Goal: Information Seeking & Learning: Learn about a topic

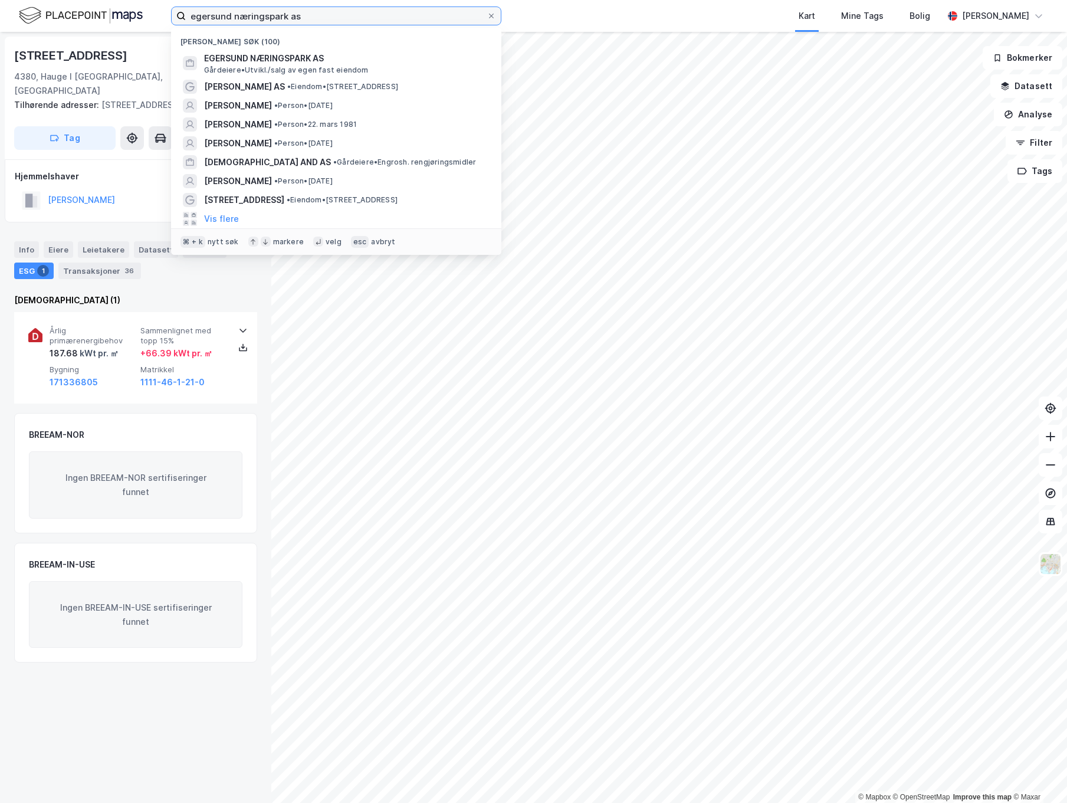
click at [308, 18] on input "egersund næringspark as" at bounding box center [336, 16] width 301 height 18
drag, startPoint x: 308, startPoint y: 18, endPoint x: 385, endPoint y: 226, distance: 222.0
click at [117, 13] on div "egersund næringspark as Nylige søk (100) EGERSUND NÆRINGSPARK AS Gårdeiere • Ut…" at bounding box center [533, 16] width 1067 height 32
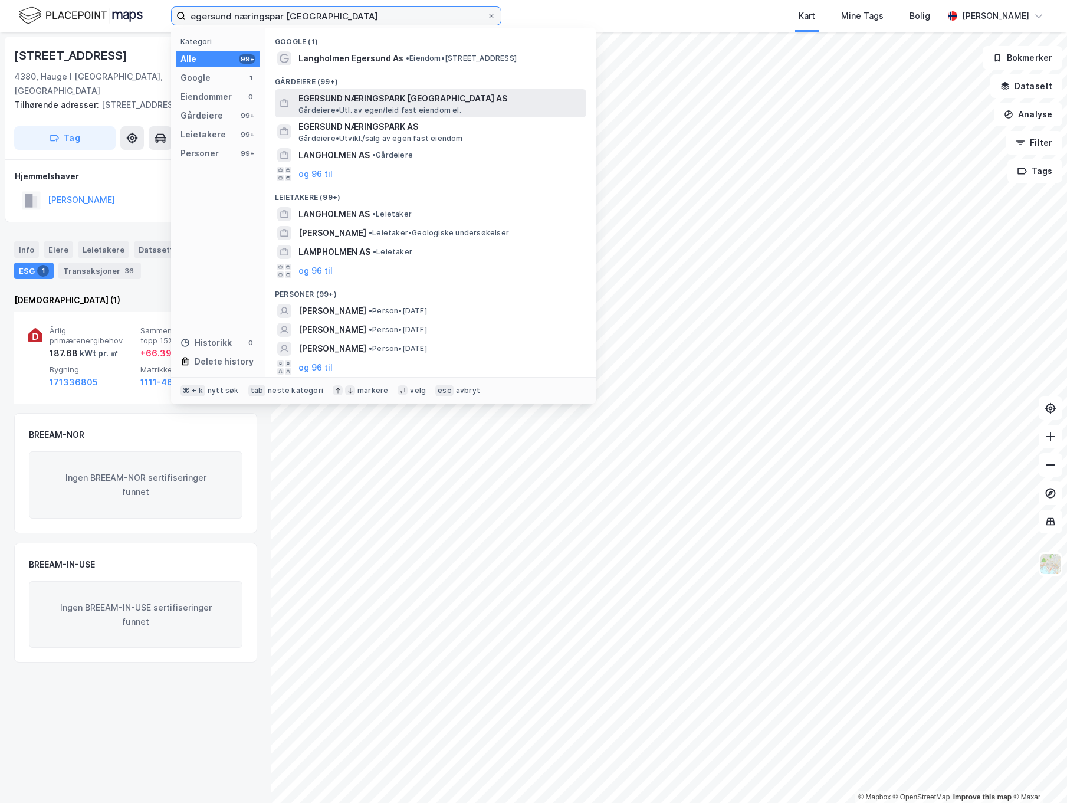
type input "egersund næringspar langholmen"
click at [429, 102] on span "EGERSUND NÆRINGSPARK LANGHOLMEN AS" at bounding box center [439, 98] width 283 height 14
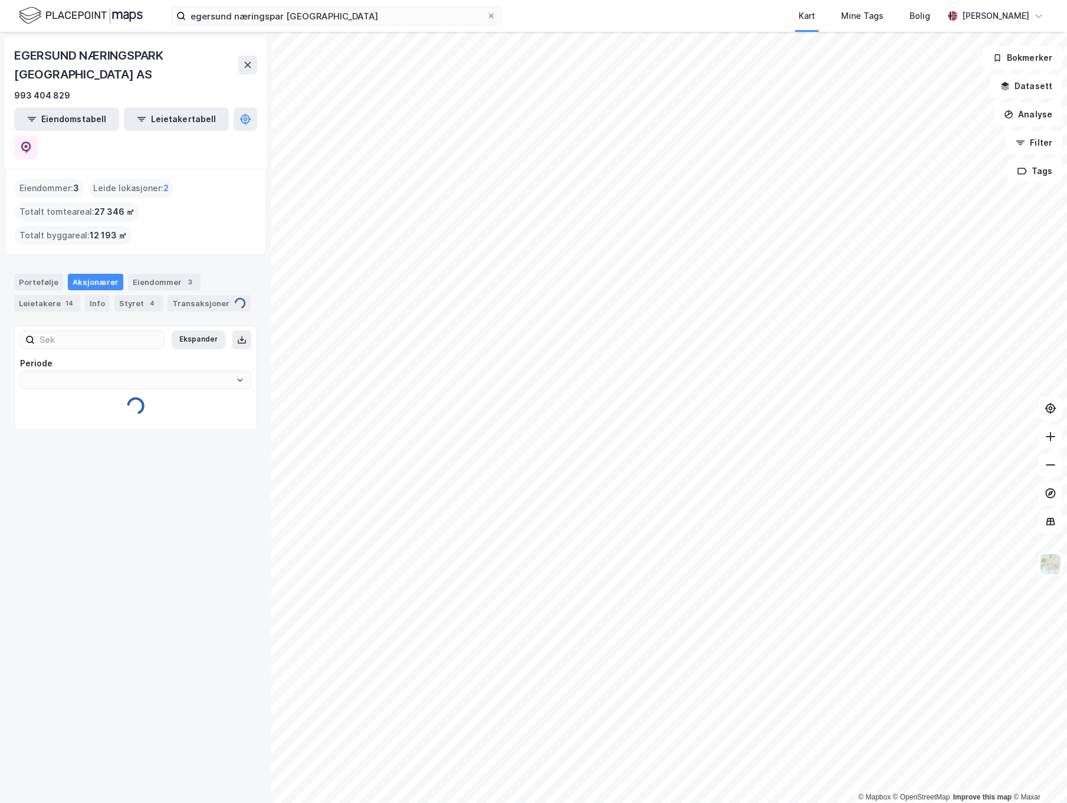
type input "Siste"
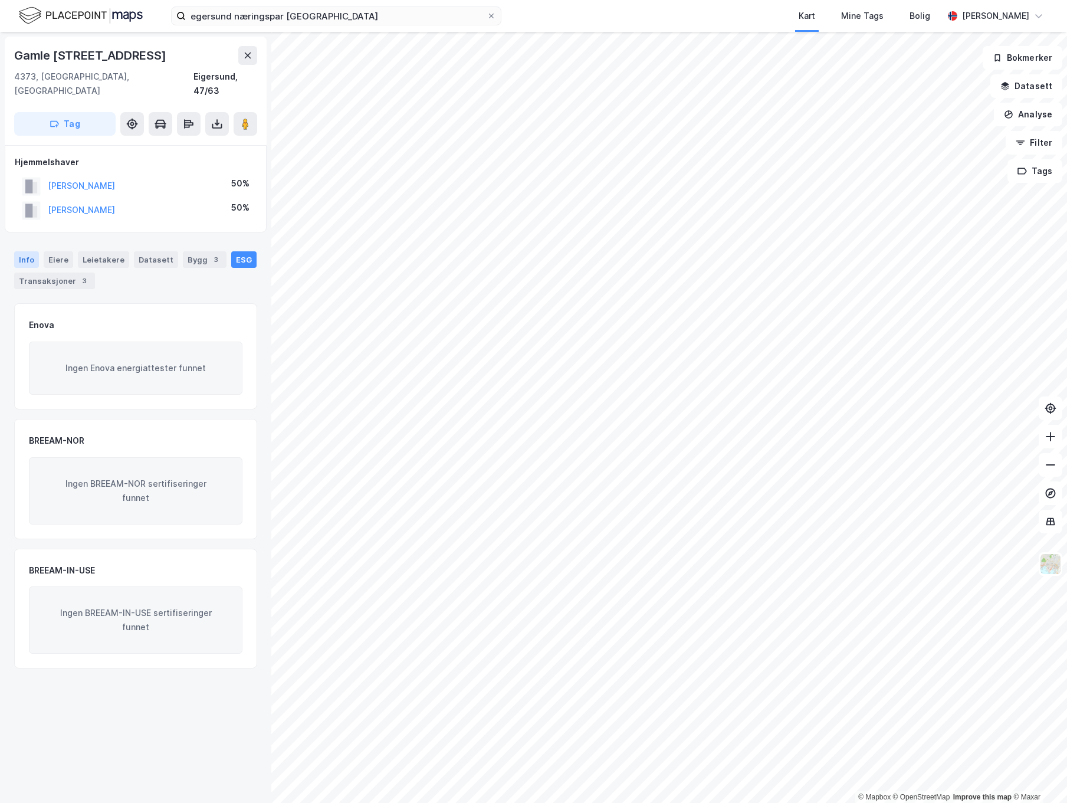
click at [27, 251] on div "Info" at bounding box center [26, 259] width 25 height 17
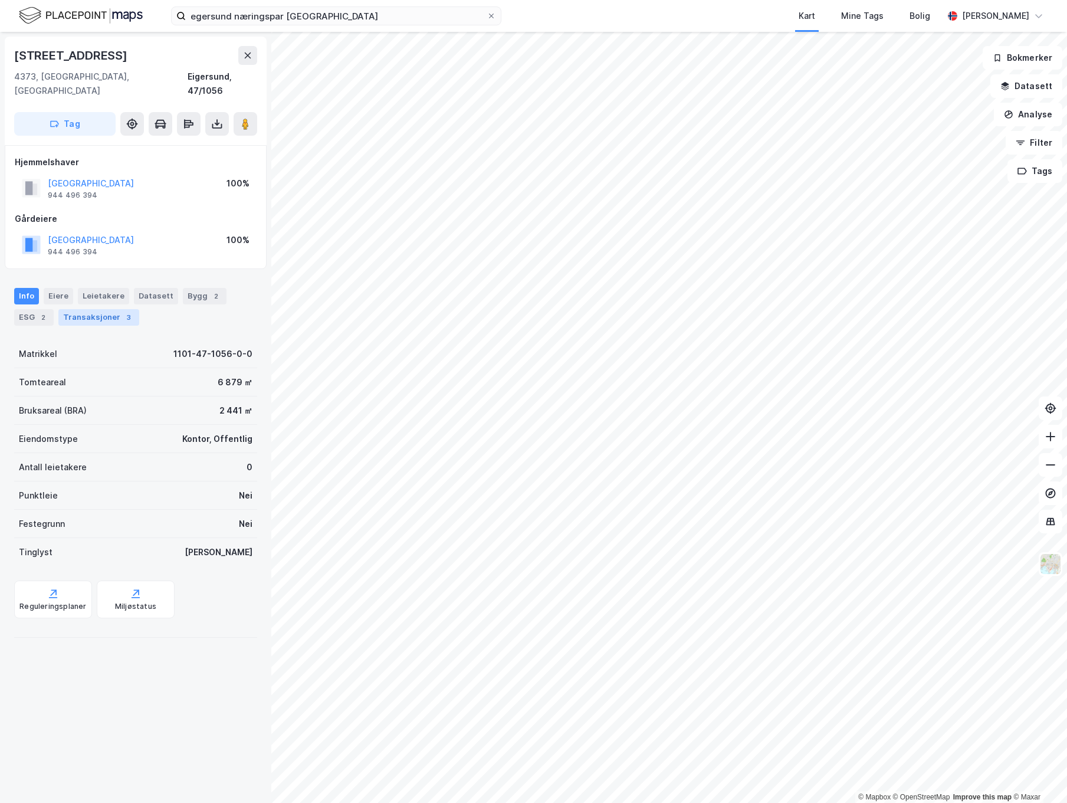
drag, startPoint x: 111, startPoint y: 296, endPoint x: 117, endPoint y: 297, distance: 5.9
click at [111, 309] on div "Transaksjoner 3" at bounding box center [98, 317] width 81 height 17
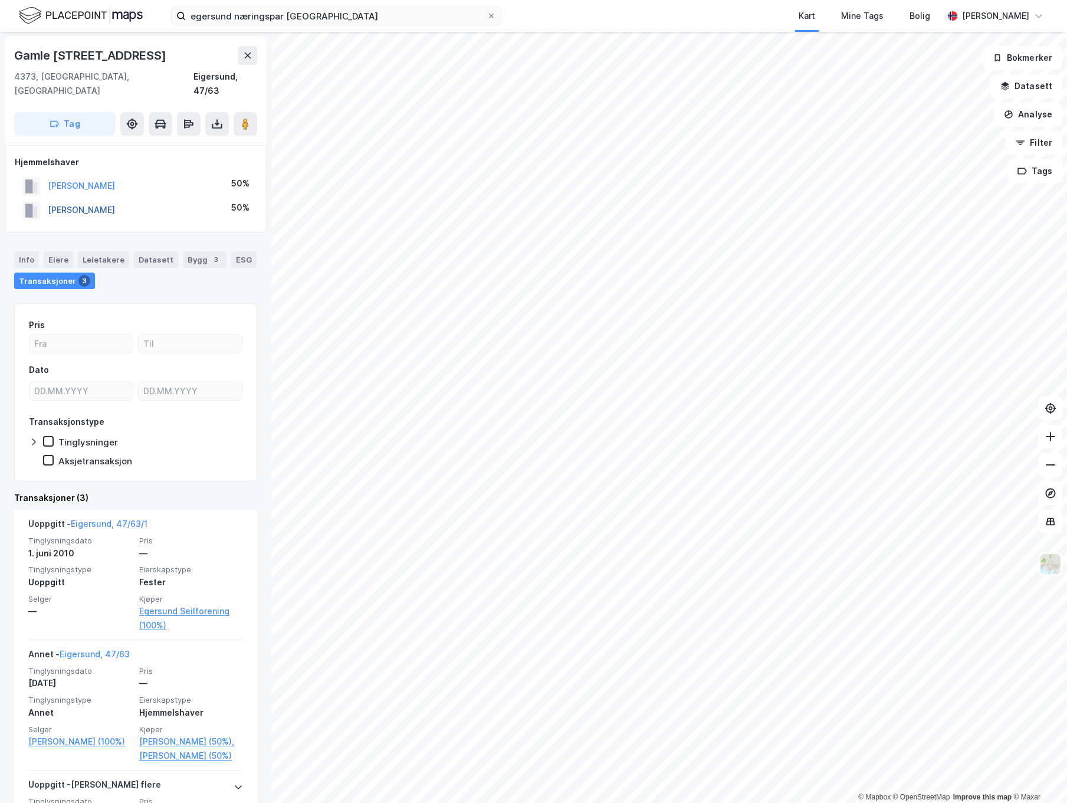
click at [0, 0] on button "JACOBSEN HEGE" at bounding box center [0, 0] width 0 height 0
click at [0, 0] on button "JACOBSEN EBBA HELENA" at bounding box center [0, 0] width 0 height 0
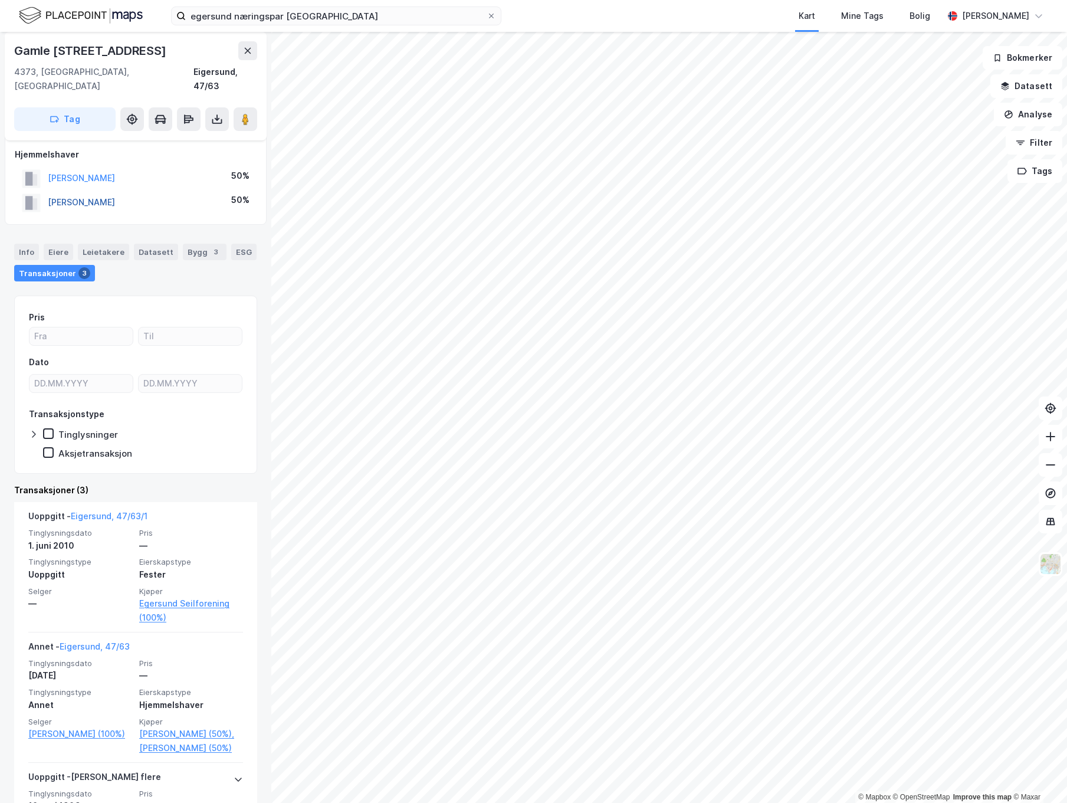
click at [0, 0] on button "JACOBSEN HEGE" at bounding box center [0, 0] width 0 height 0
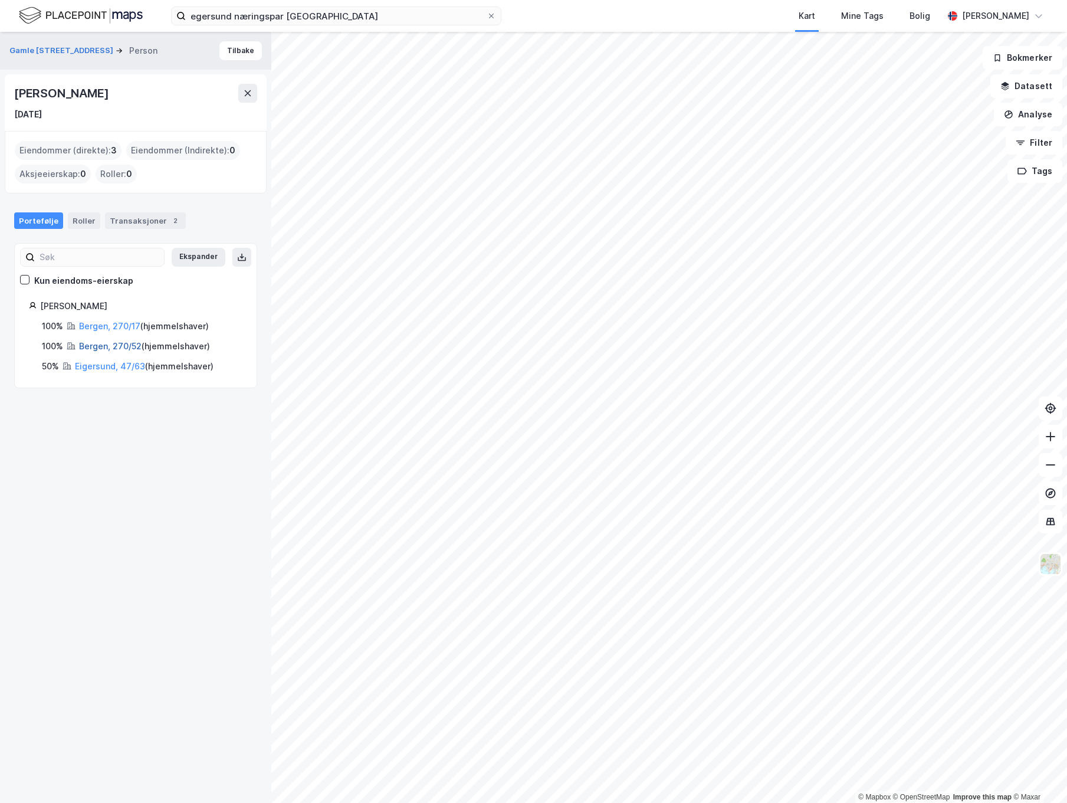
click at [120, 346] on link "Bergen, 270/52" at bounding box center [110, 346] width 63 height 10
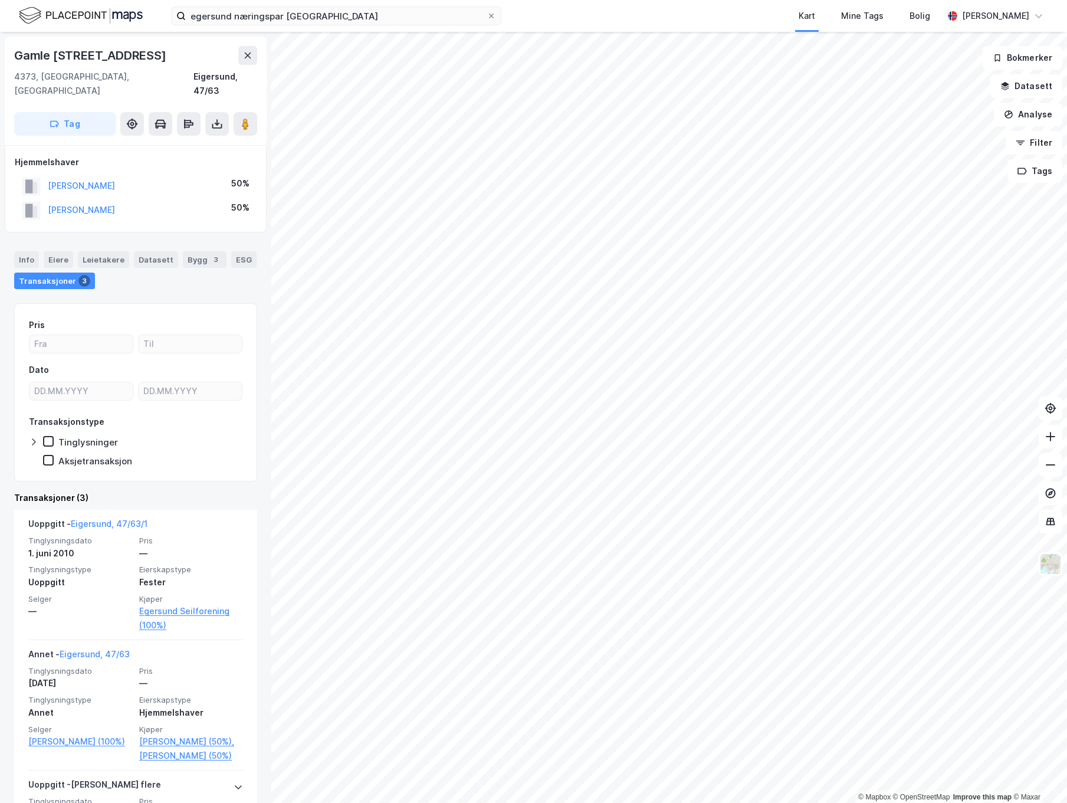
click at [1066, 321] on html "egersund næringspar langholmen Kart Mine Tags Bolig Frode Albretsen © Mapbox © …" at bounding box center [533, 401] width 1067 height 803
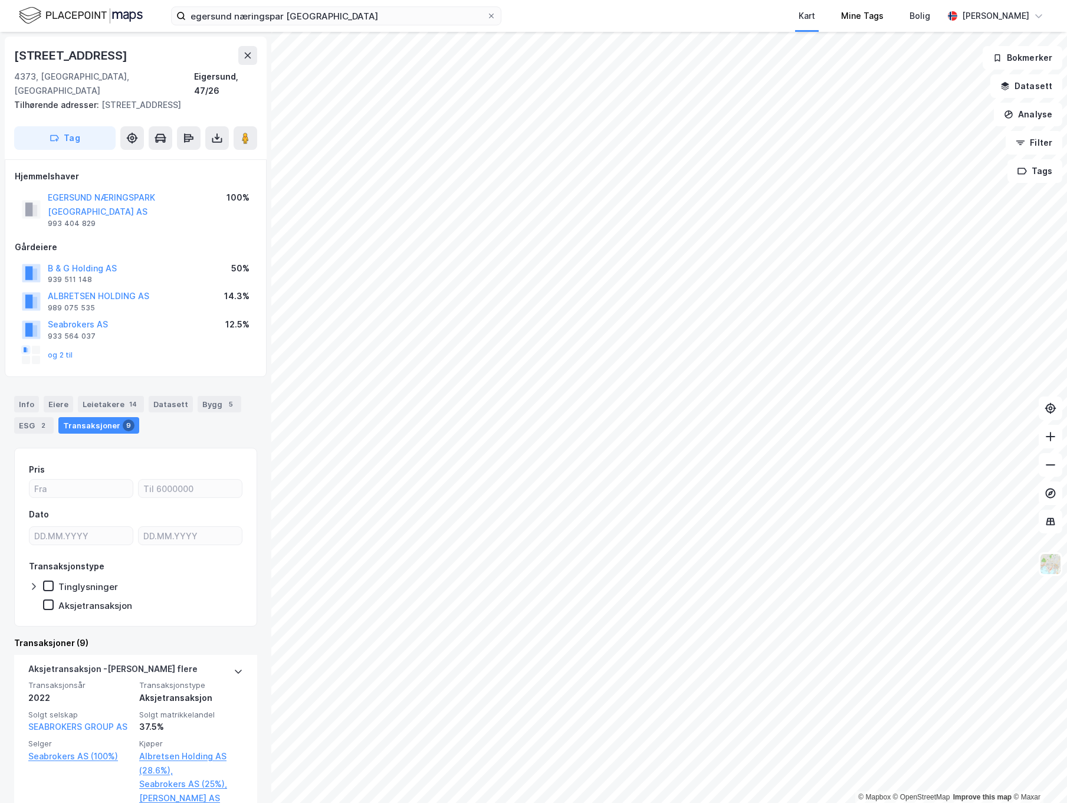
click at [843, 25] on div "egersund næringspar langholmen Kart Mine Tags Bolig Frode Albretsen © Mapbox © …" at bounding box center [533, 401] width 1067 height 803
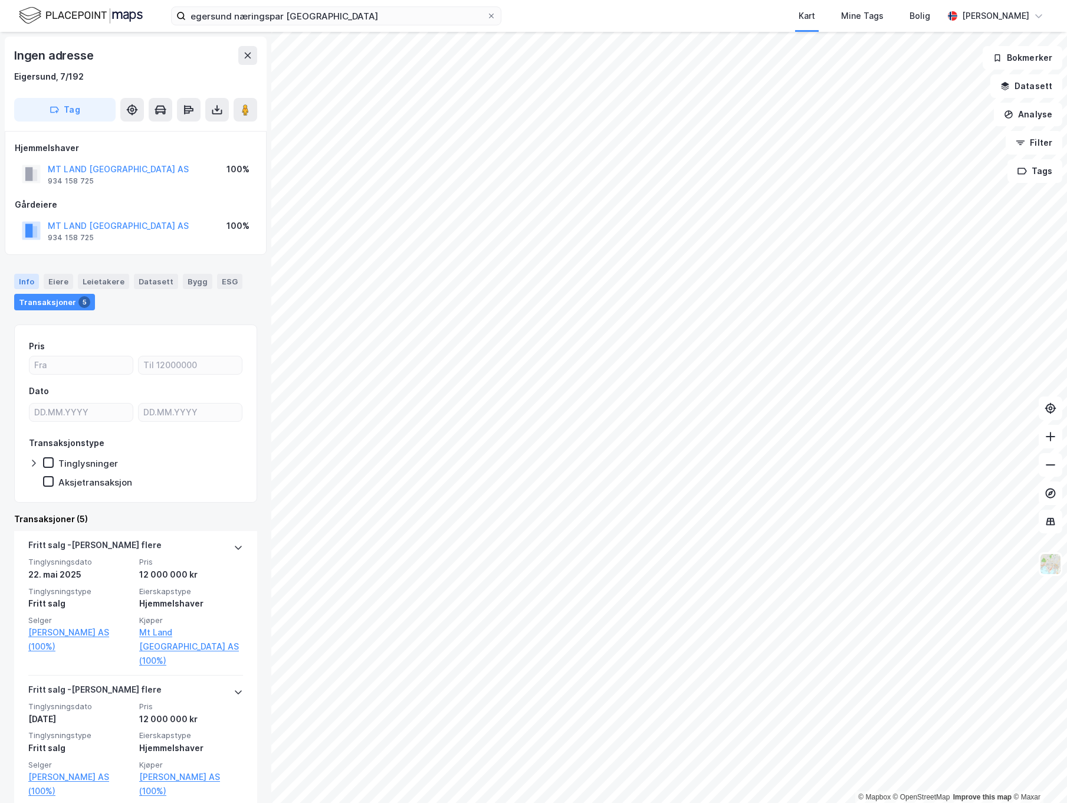
click at [25, 277] on div "Info" at bounding box center [26, 281] width 25 height 15
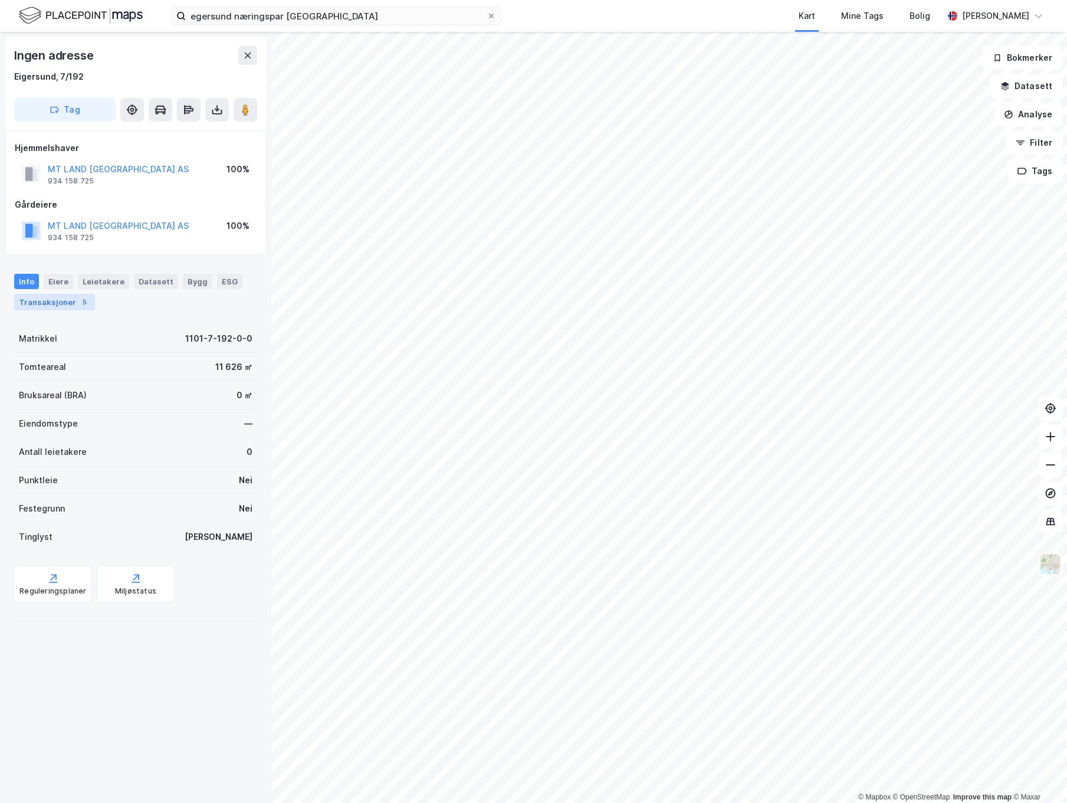
click at [35, 295] on div "Transaksjoner 5" at bounding box center [54, 302] width 81 height 17
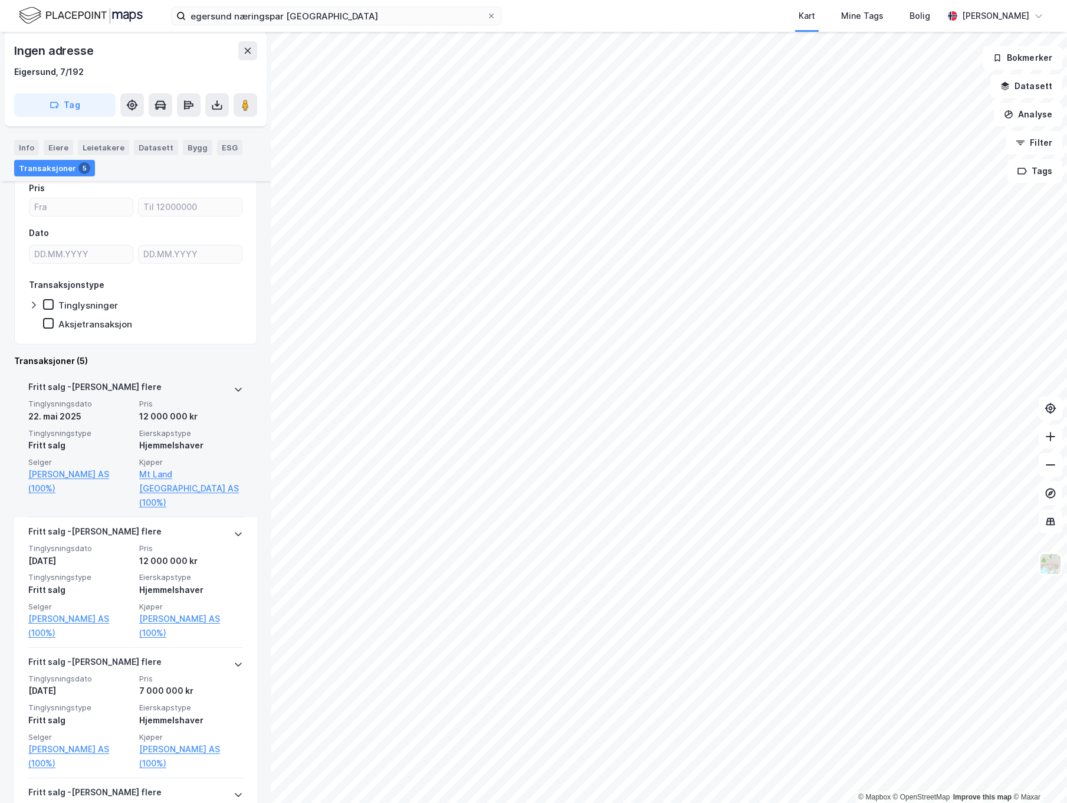
scroll to position [162, 0]
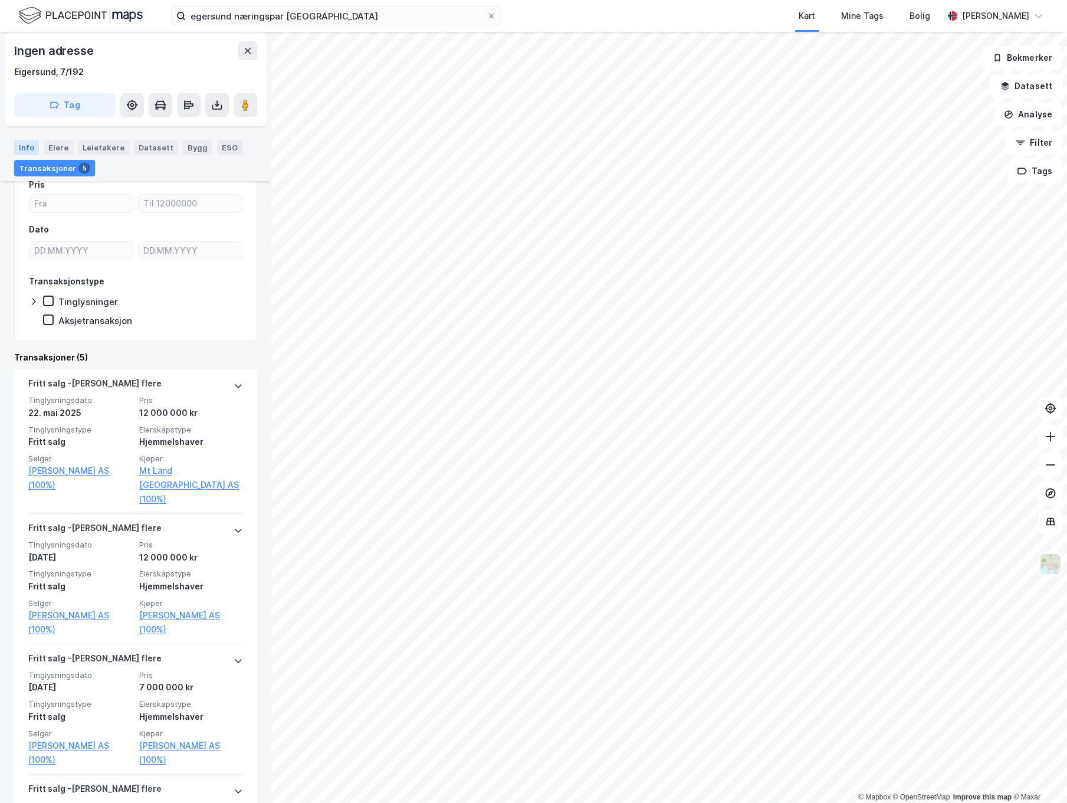
click at [31, 146] on div "Info" at bounding box center [26, 147] width 25 height 15
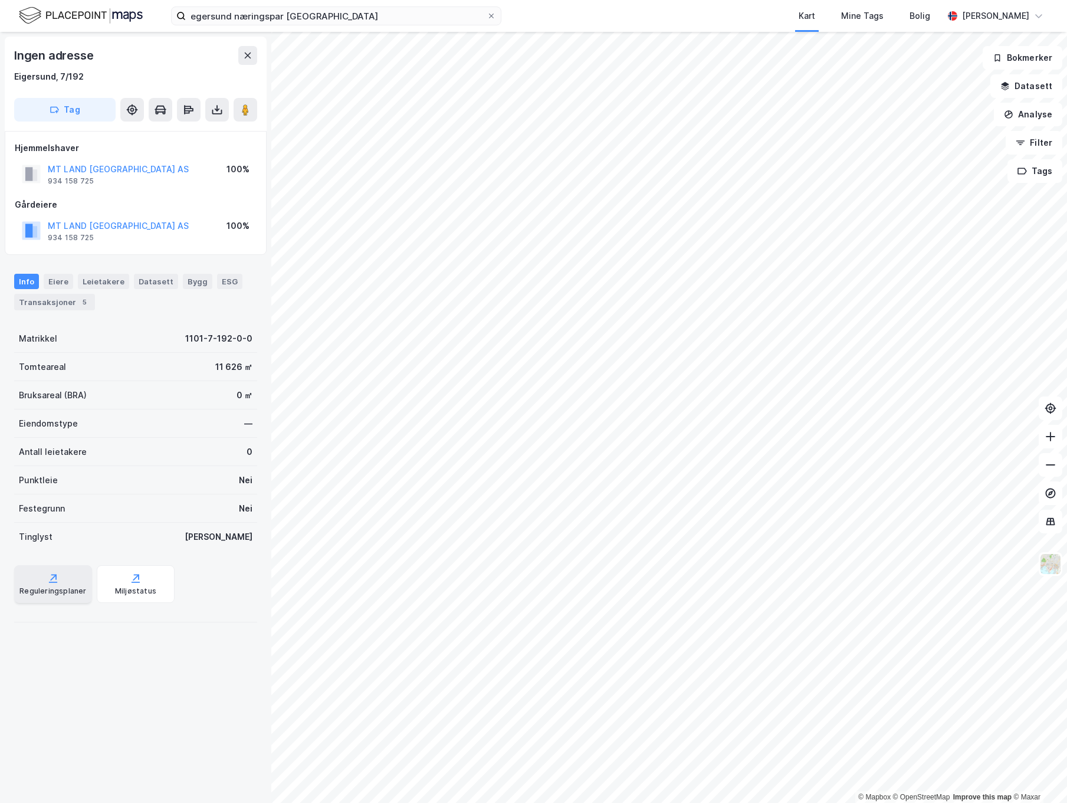
click at [43, 573] on div "Reguleringsplaner" at bounding box center [53, 584] width 78 height 38
click at [65, 296] on div "Transaksjoner 5" at bounding box center [54, 302] width 81 height 17
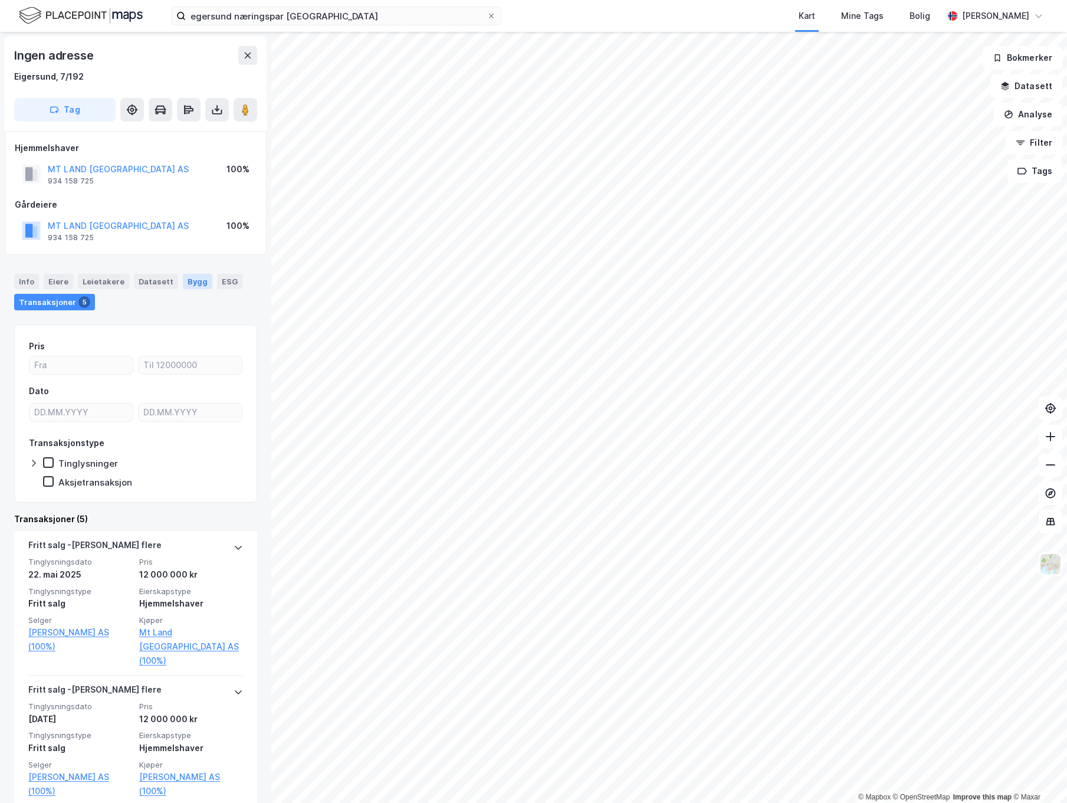
click at [195, 277] on div "Bygg" at bounding box center [197, 281] width 29 height 15
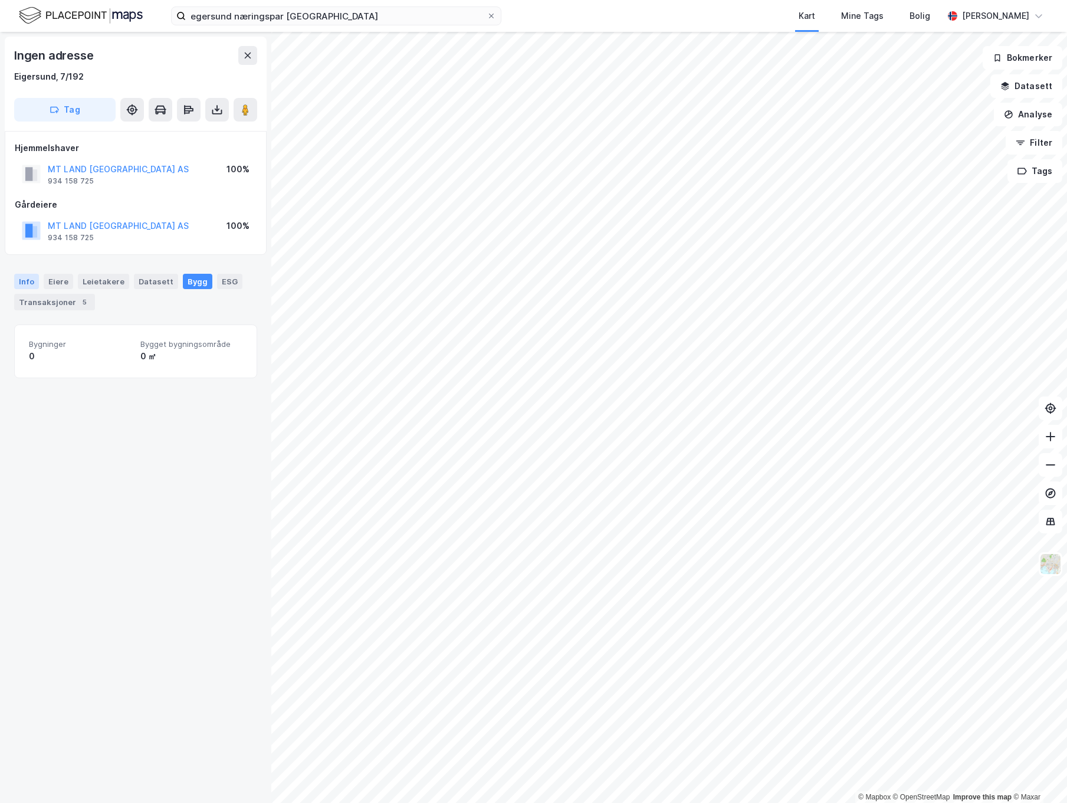
click at [21, 279] on div "Info" at bounding box center [26, 281] width 25 height 15
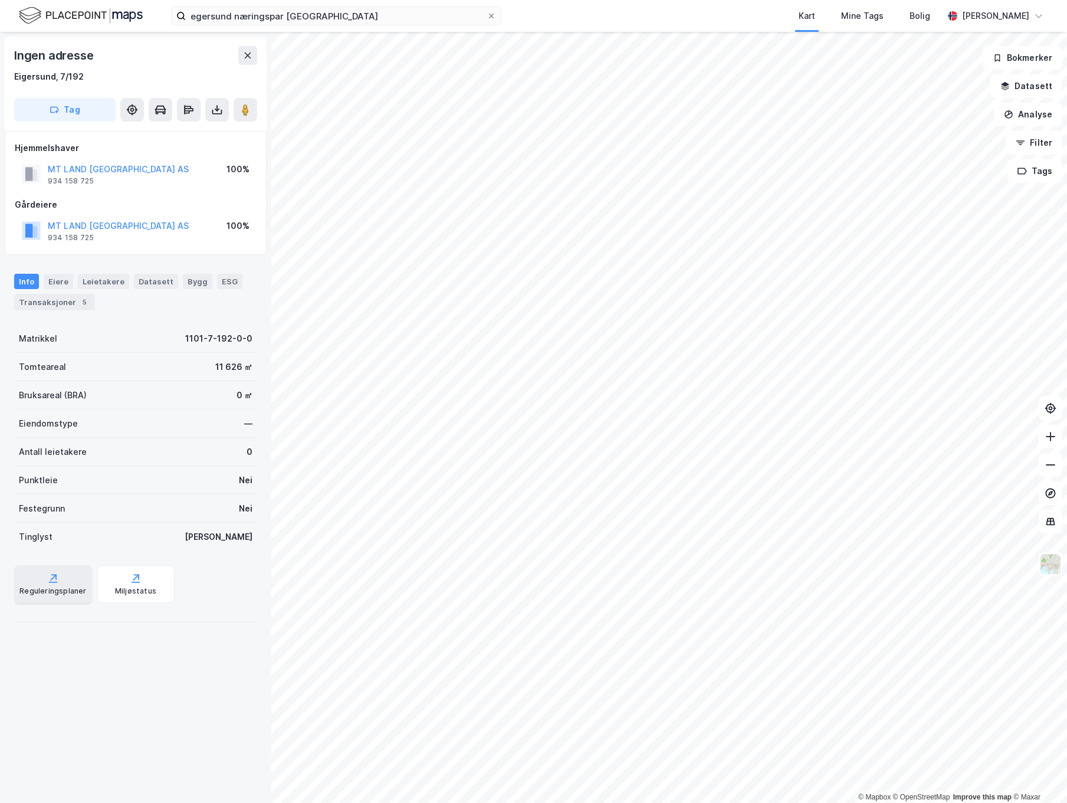
click at [40, 586] on div "Reguleringsplaner" at bounding box center [52, 590] width 67 height 9
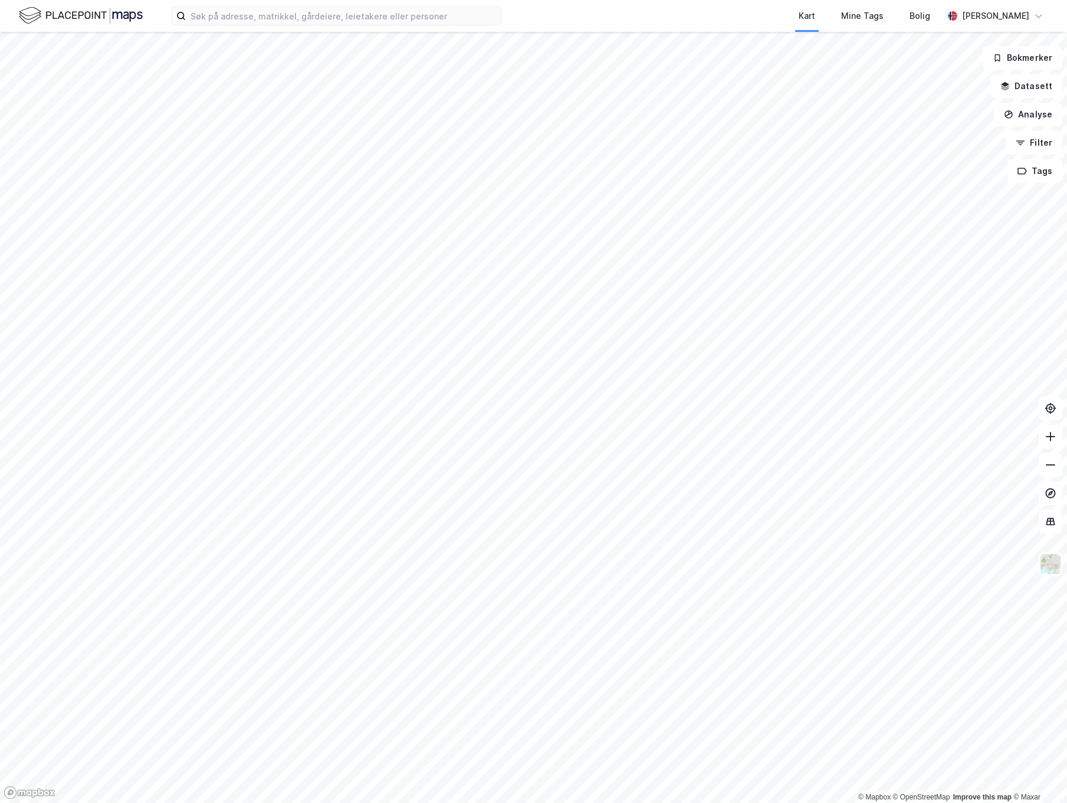
click at [261, 0] on html "Kart Mine Tags [PERSON_NAME] [PERSON_NAME] © Mapbox © OpenStreetMap Improve thi…" at bounding box center [533, 401] width 1067 height 803
click at [738, 802] on html "Kart Mine Tags [PERSON_NAME] [PERSON_NAME] © Mapbox © OpenStreetMap Improve thi…" at bounding box center [533, 401] width 1067 height 803
click at [724, 802] on html "Kart Mine Tags [PERSON_NAME] [PERSON_NAME] © Mapbox © OpenStreetMap Improve thi…" at bounding box center [533, 401] width 1067 height 803
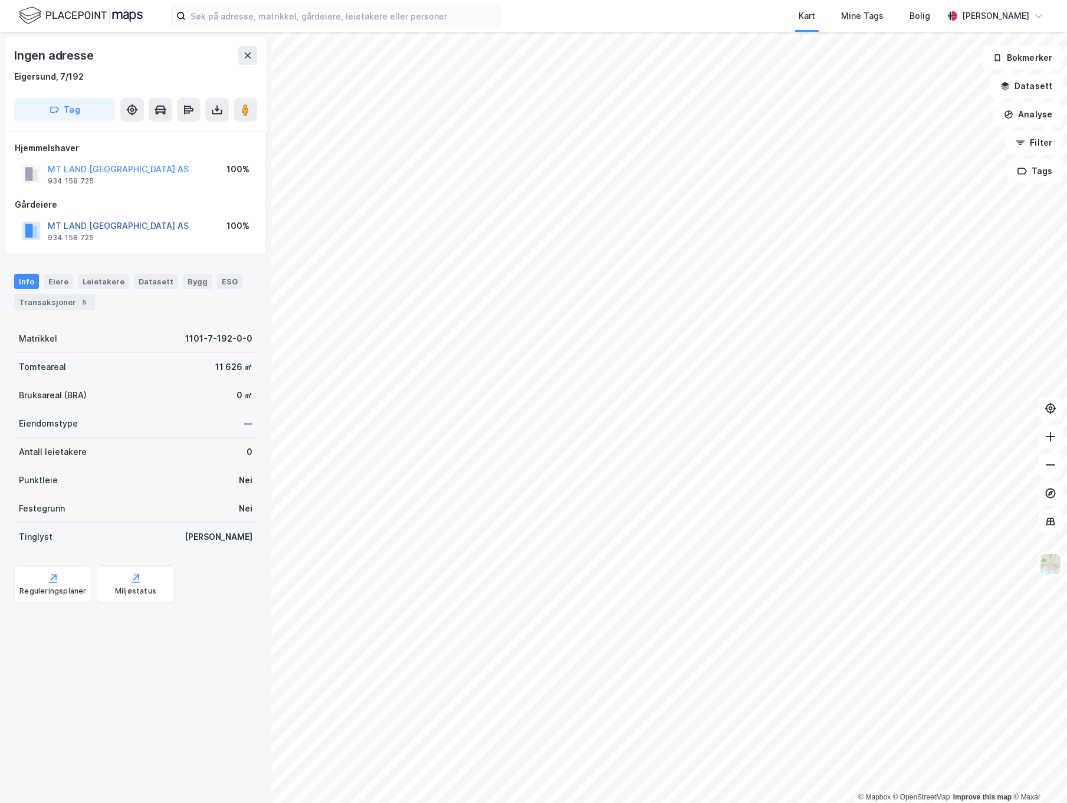
click at [0, 0] on button "MT LAND [GEOGRAPHIC_DATA] AS" at bounding box center [0, 0] width 0 height 0
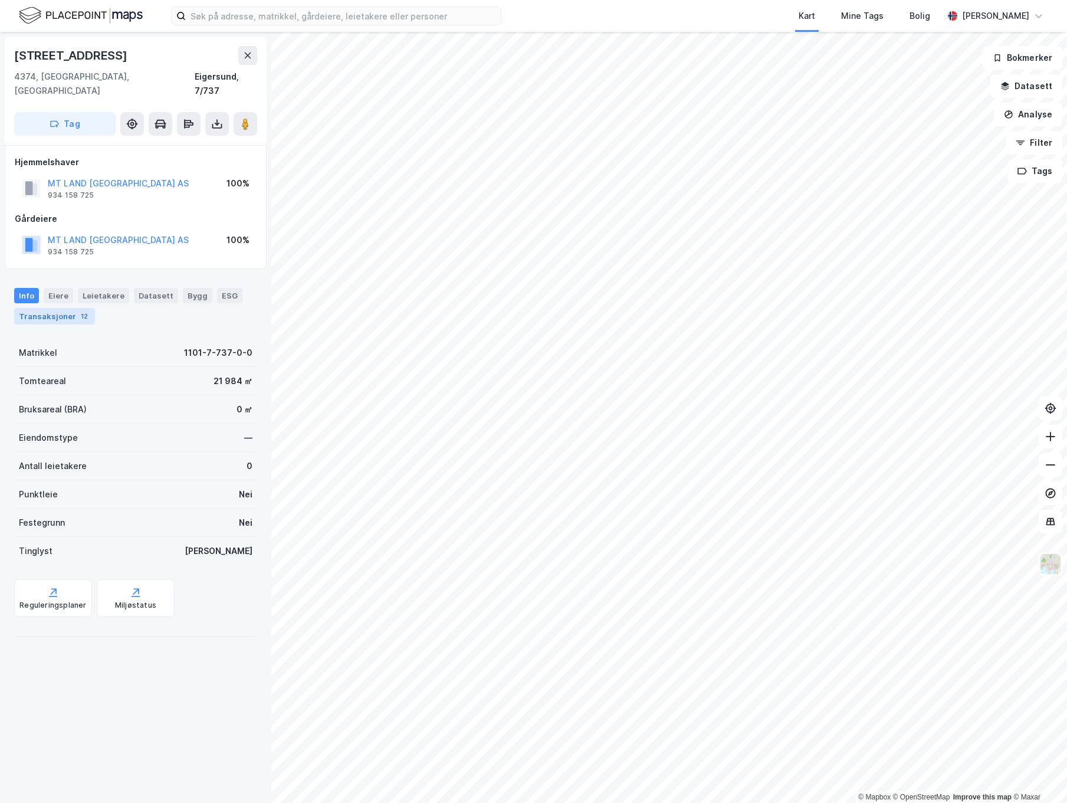
click at [79, 310] on div "12" at bounding box center [84, 316] width 12 height 12
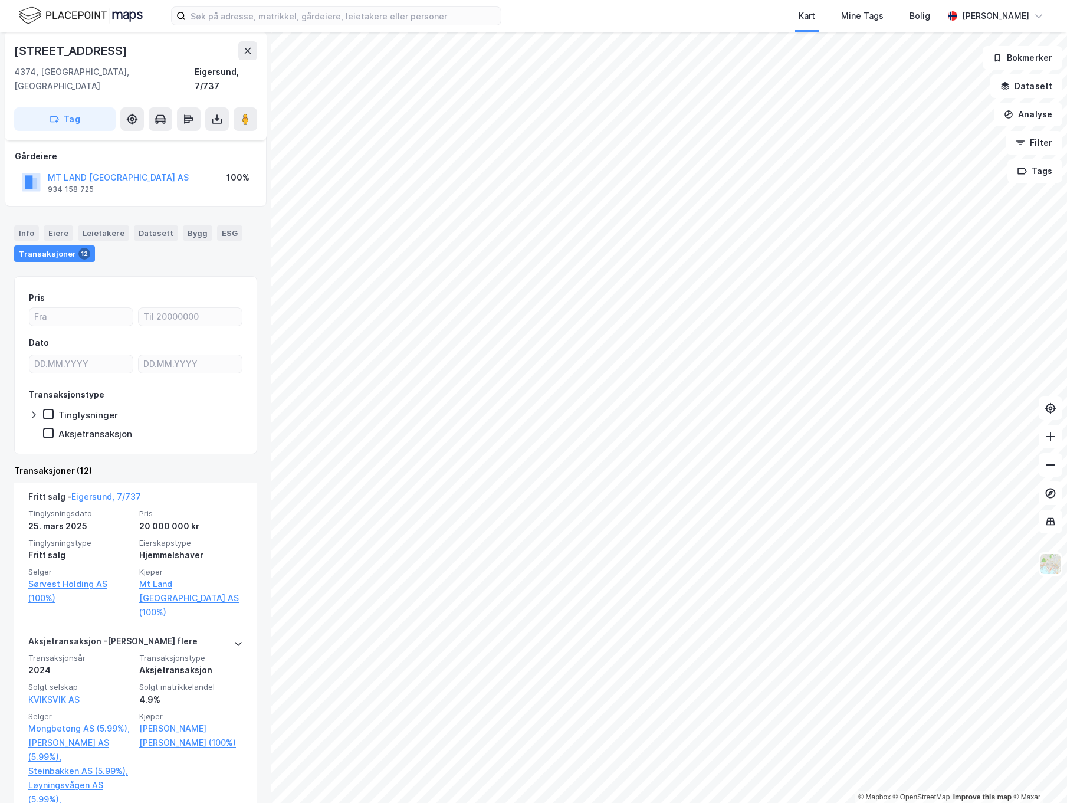
scroll to position [61, 0]
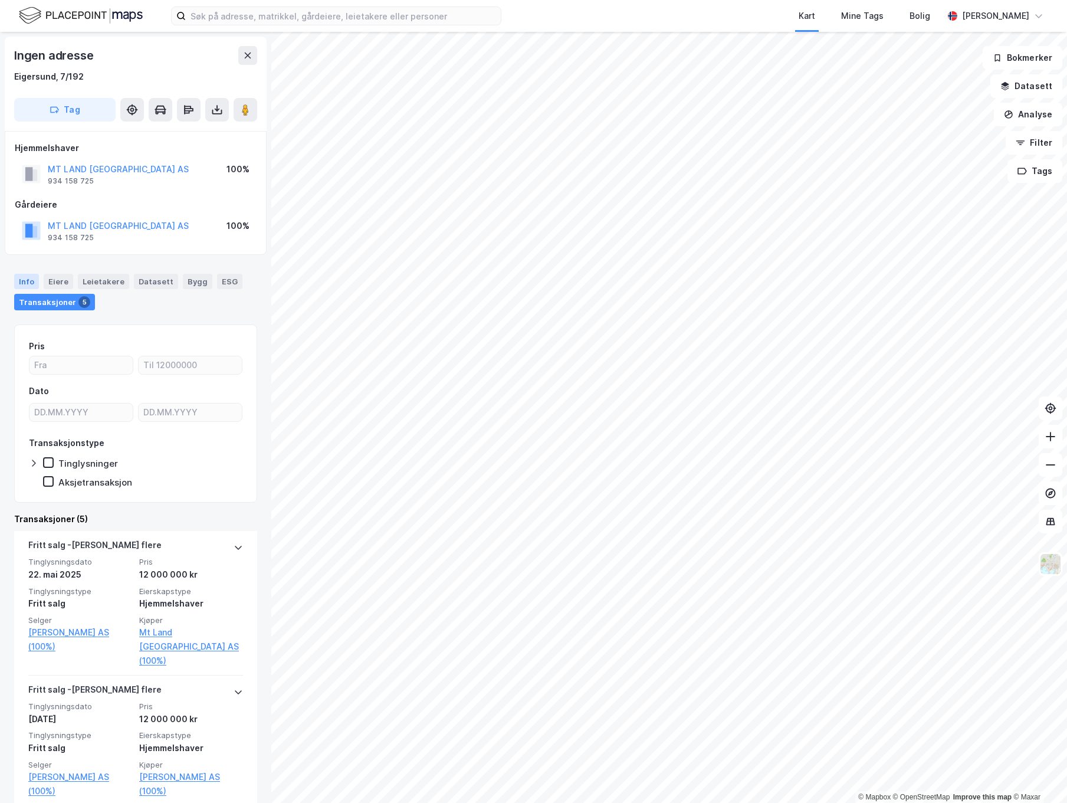
click at [27, 281] on div "Info" at bounding box center [26, 281] width 25 height 15
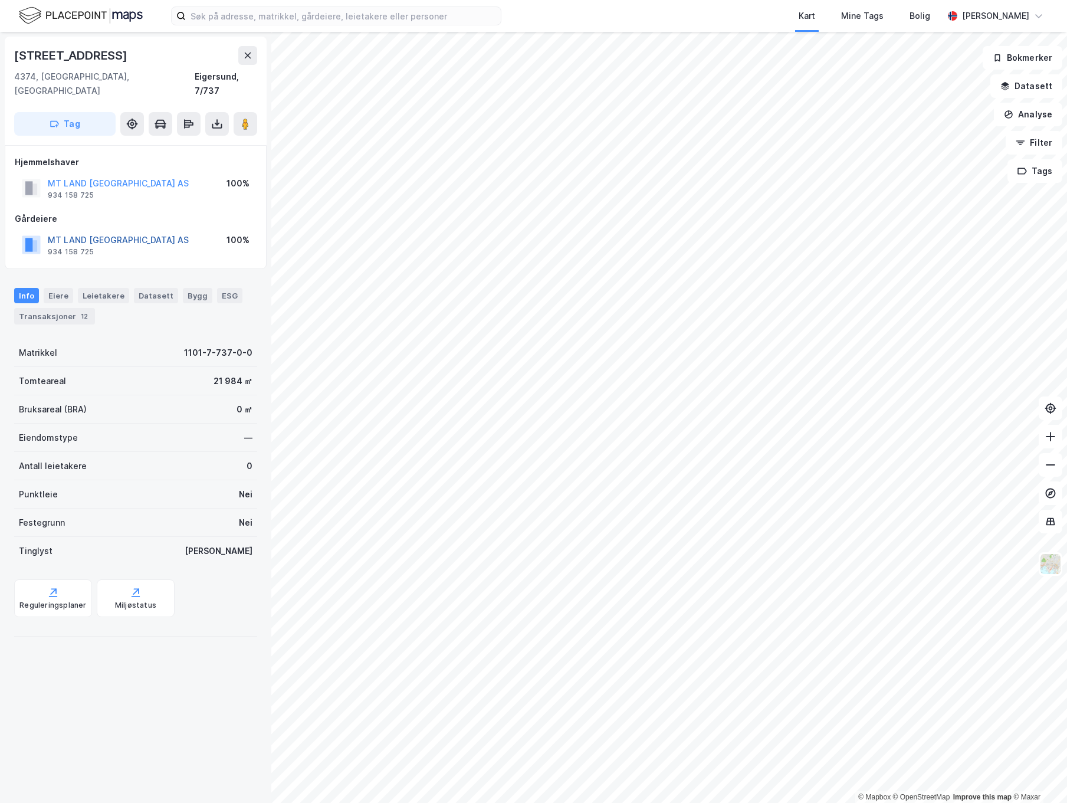
click at [0, 0] on button "MT LAND [GEOGRAPHIC_DATA] AS" at bounding box center [0, 0] width 0 height 0
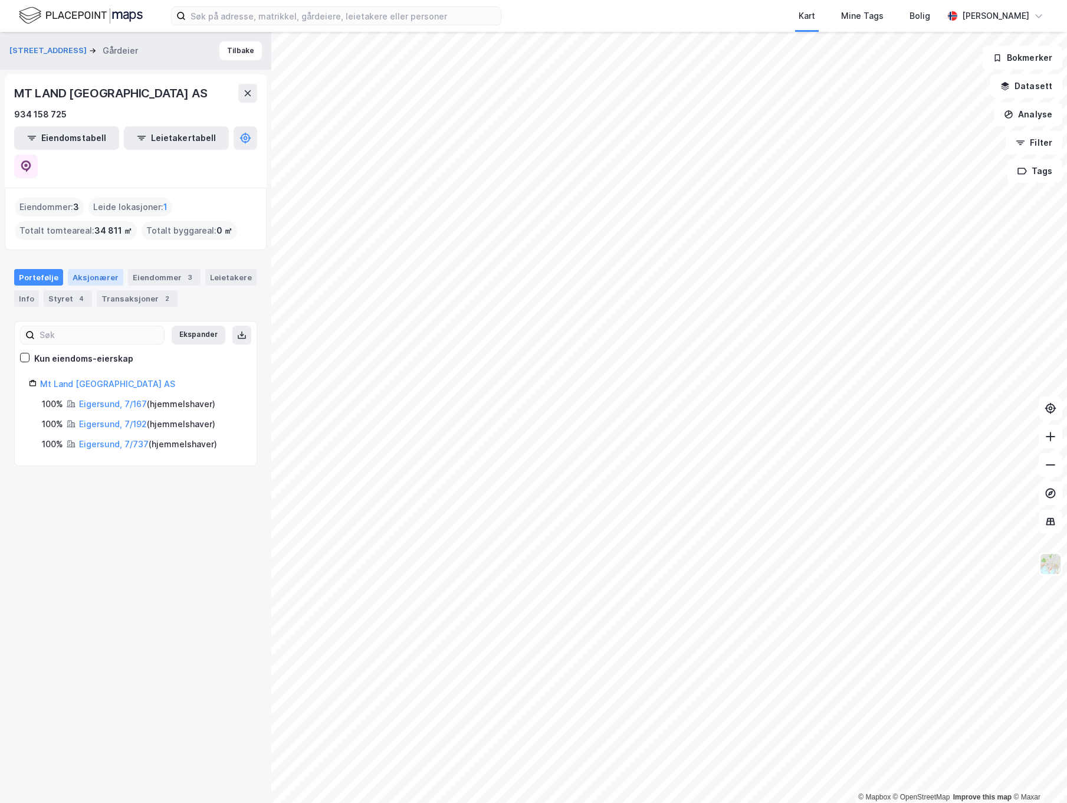
click at [90, 269] on div "Aksjonærer" at bounding box center [95, 277] width 55 height 17
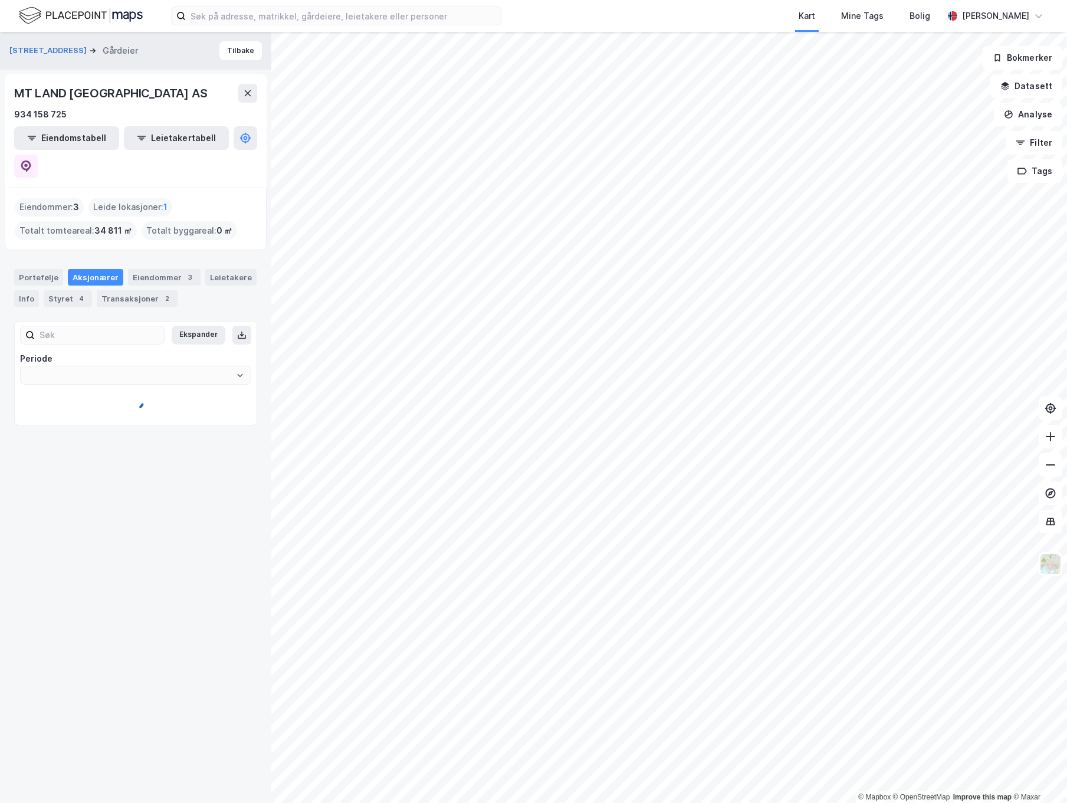
type input "Siste"
click at [65, 290] on div "Styret 4" at bounding box center [68, 298] width 48 height 17
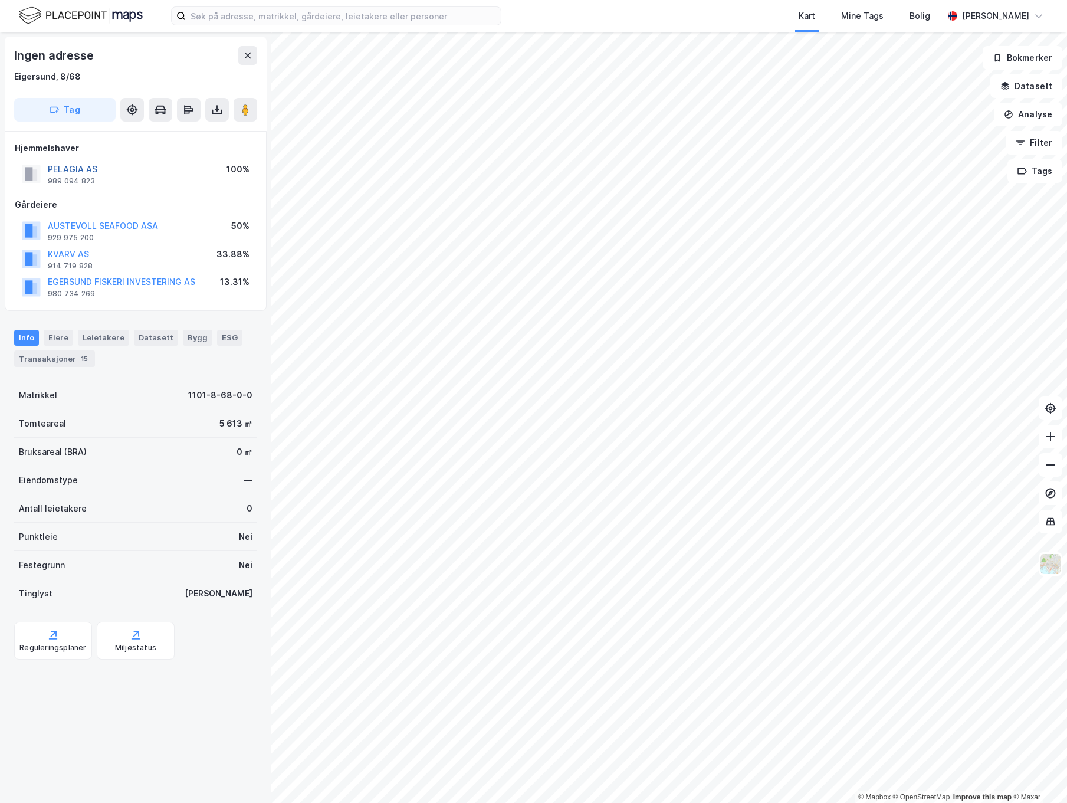
click at [0, 0] on button "PELAGIA AS" at bounding box center [0, 0] width 0 height 0
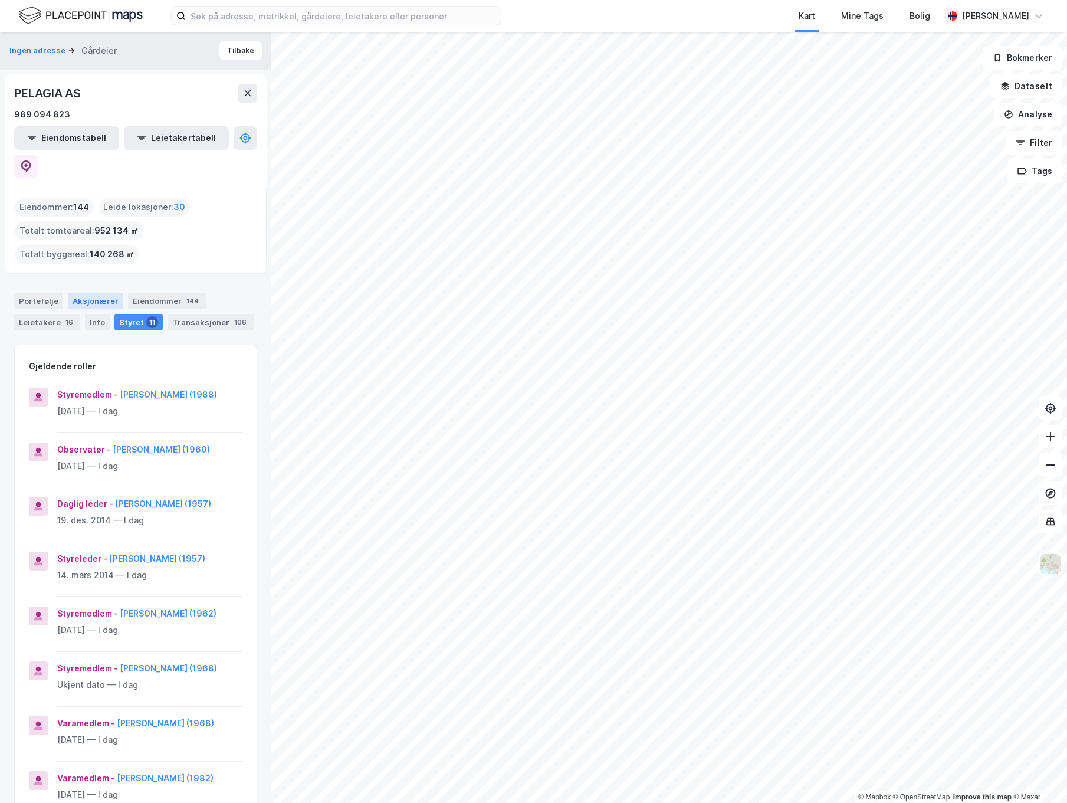
click at [91, 292] on div "Aksjonærer" at bounding box center [95, 300] width 55 height 17
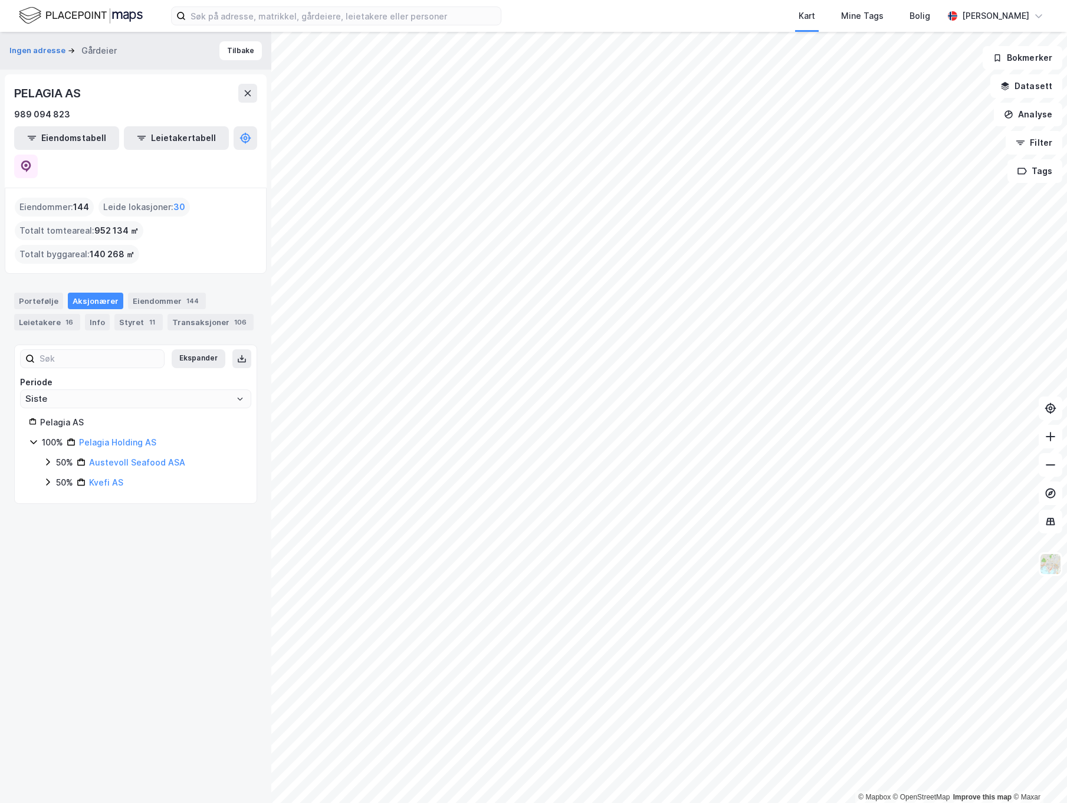
click at [36, 440] on icon at bounding box center [33, 442] width 6 height 4
click at [36, 437] on icon at bounding box center [33, 441] width 9 height 9
click at [108, 477] on link "Kvefi AS" at bounding box center [106, 482] width 34 height 10
click at [123, 314] on div "Styret 4" at bounding box center [138, 322] width 48 height 17
click at [161, 457] on link "Austevoll Seafood ASA" at bounding box center [137, 462] width 96 height 10
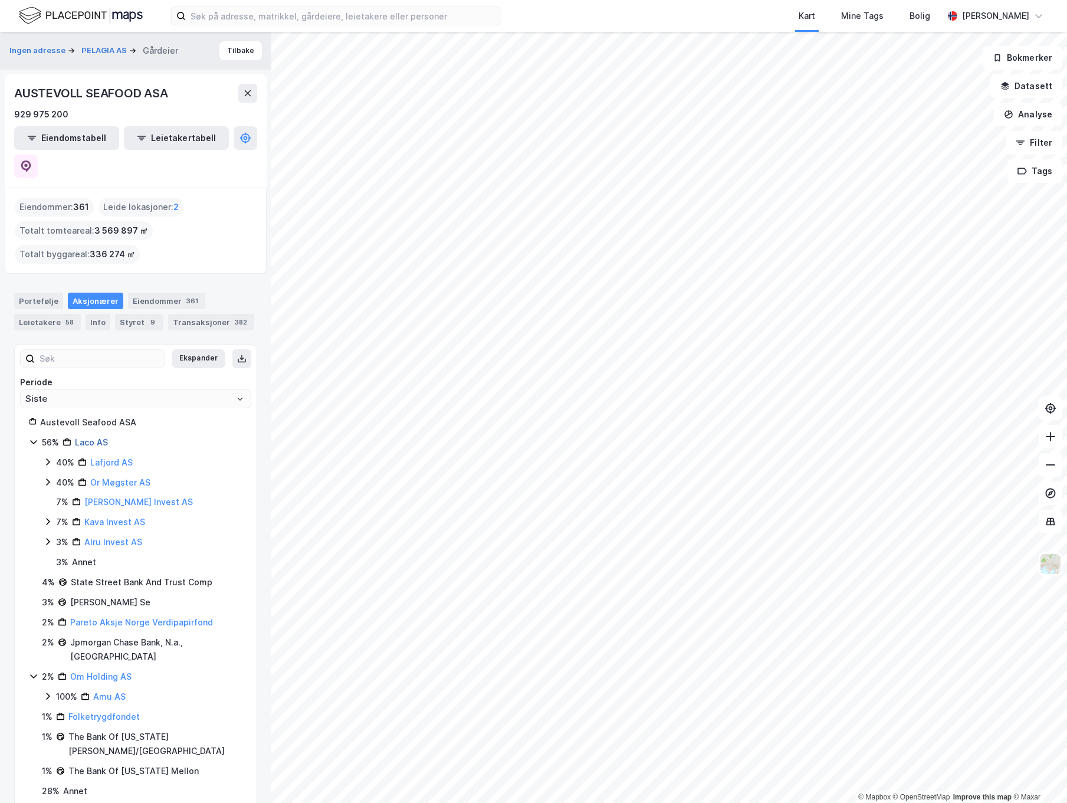
click at [99, 437] on link "Laco AS" at bounding box center [91, 442] width 33 height 10
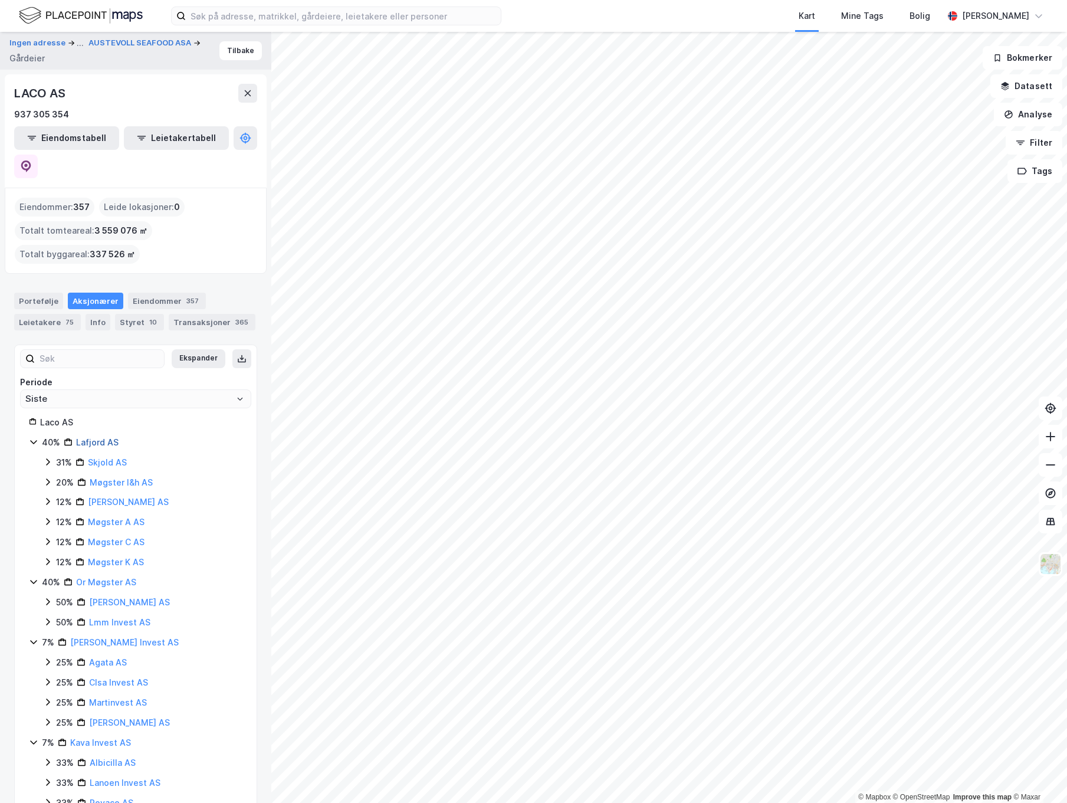
click at [84, 437] on link "Lafjord AS" at bounding box center [97, 442] width 42 height 10
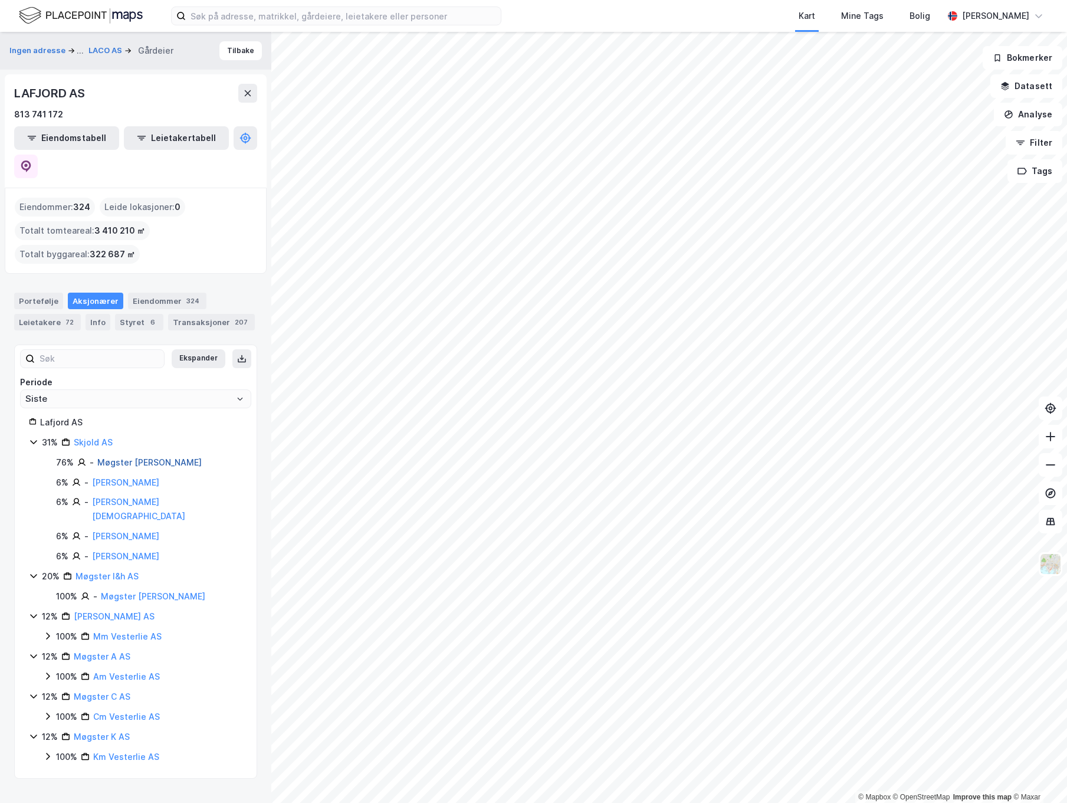
click at [146, 457] on link "Møgster [PERSON_NAME]" at bounding box center [149, 462] width 104 height 10
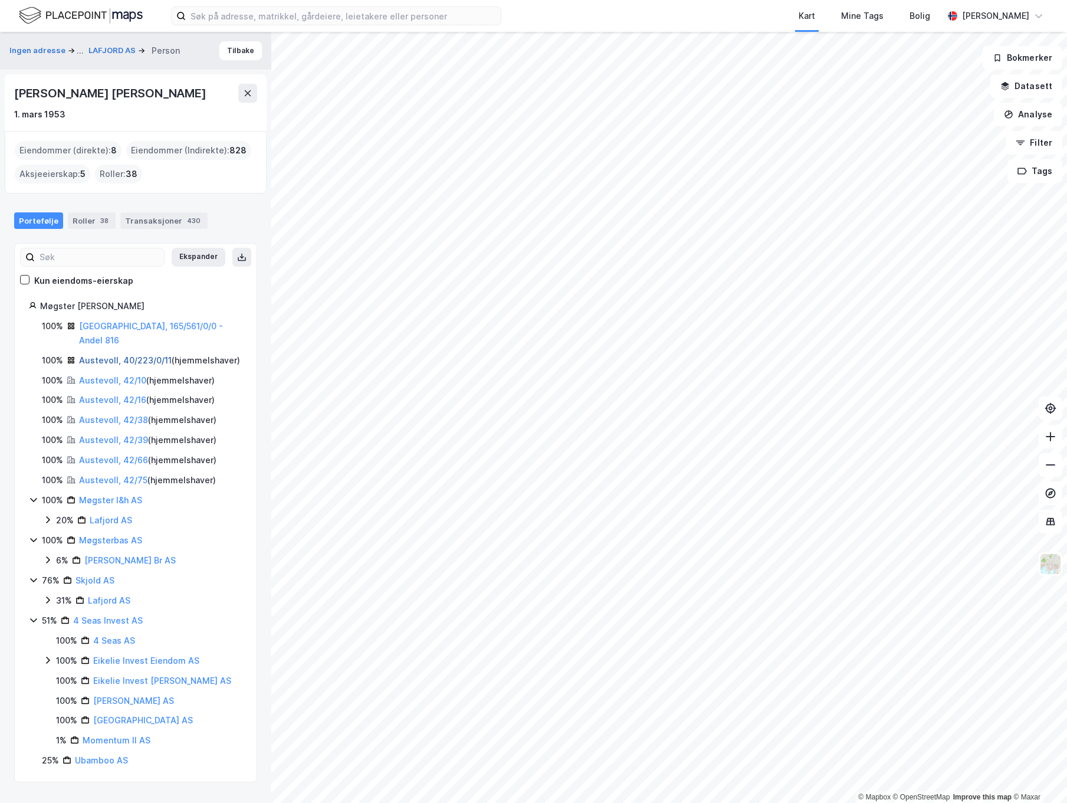
click at [100, 355] on link "Austevoll, 40/223/0/11" at bounding box center [125, 360] width 93 height 10
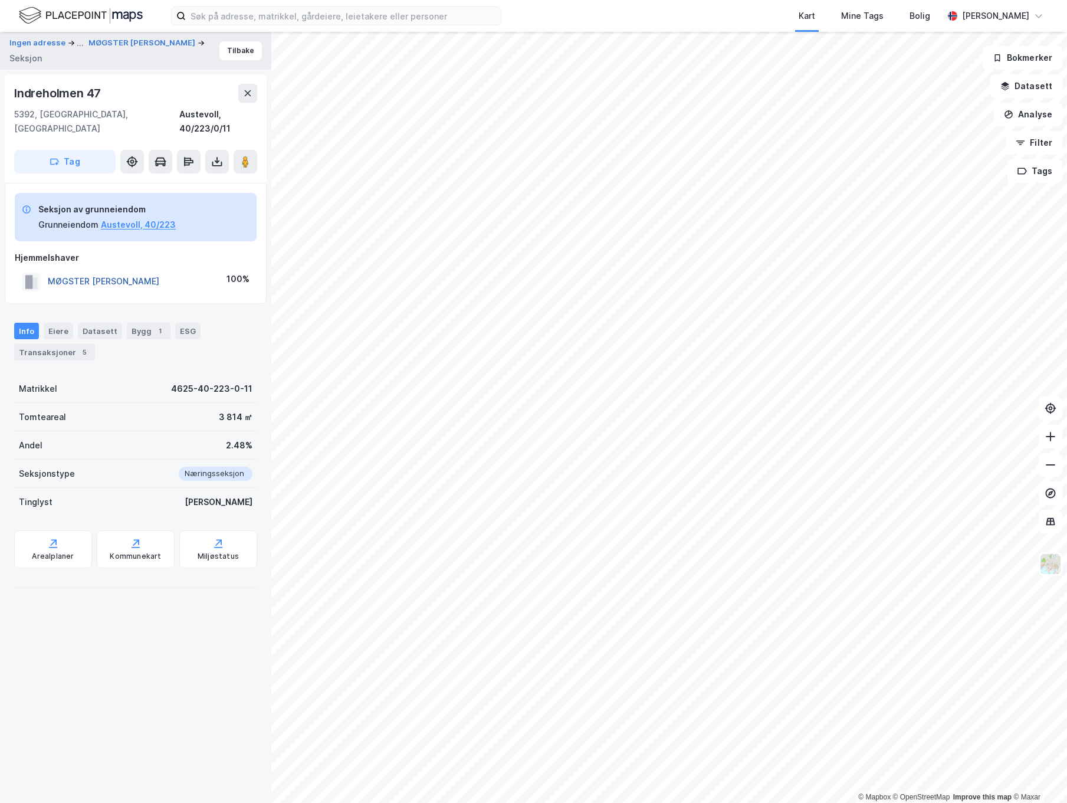
click at [0, 0] on button "MØGSTER [PERSON_NAME]" at bounding box center [0, 0] width 0 height 0
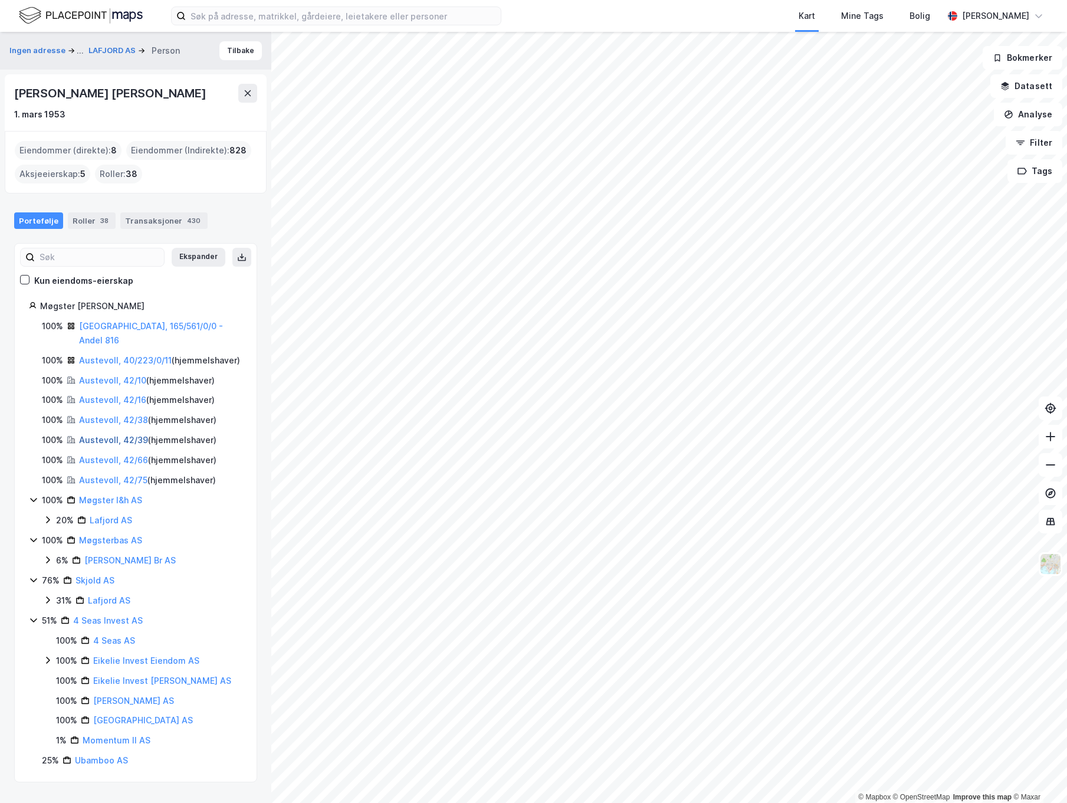
click at [112, 435] on link "Austevoll, 42/39" at bounding box center [113, 440] width 69 height 10
